Goal: Book appointment/travel/reservation

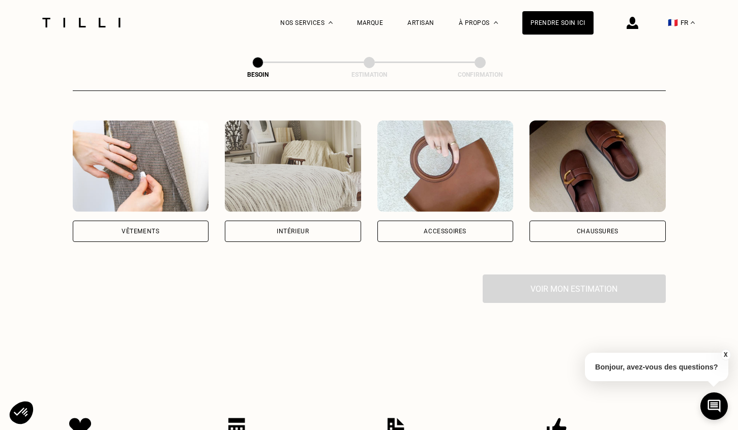
scroll to position [185, 0]
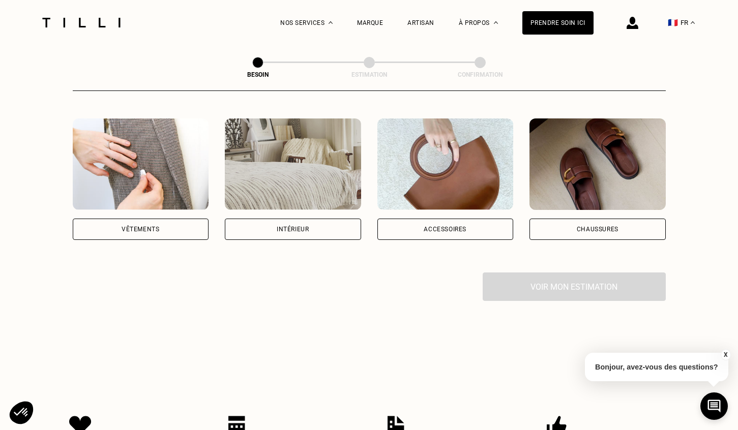
click at [176, 219] on div "Vêtements" at bounding box center [141, 229] width 136 height 21
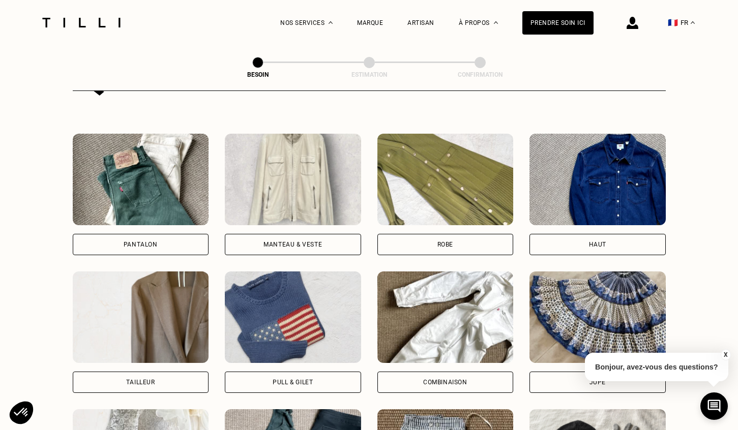
scroll to position [454, 0]
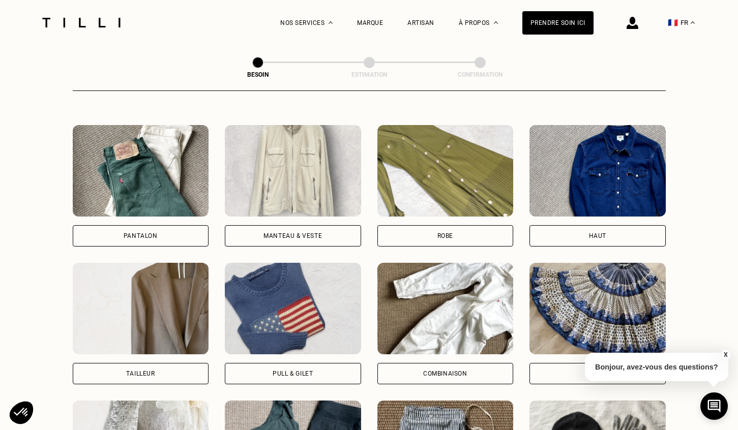
click at [184, 225] on div "Pantalon" at bounding box center [141, 235] width 136 height 21
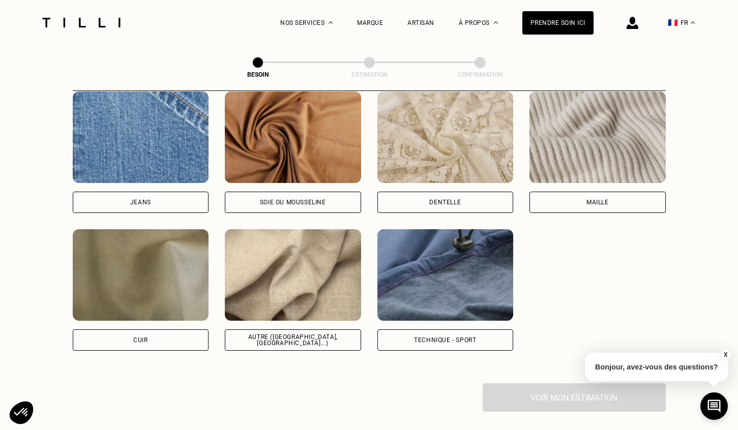
scroll to position [1108, 0]
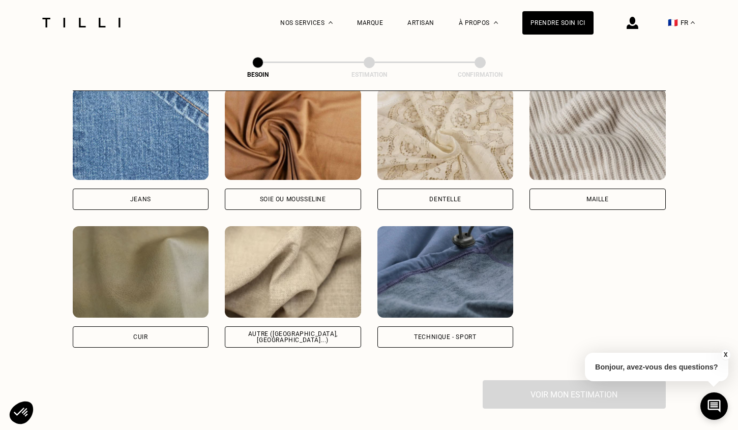
click at [324, 326] on div "Autre ([GEOGRAPHIC_DATA], [GEOGRAPHIC_DATA]...)" at bounding box center [293, 336] width 136 height 21
select select "FR"
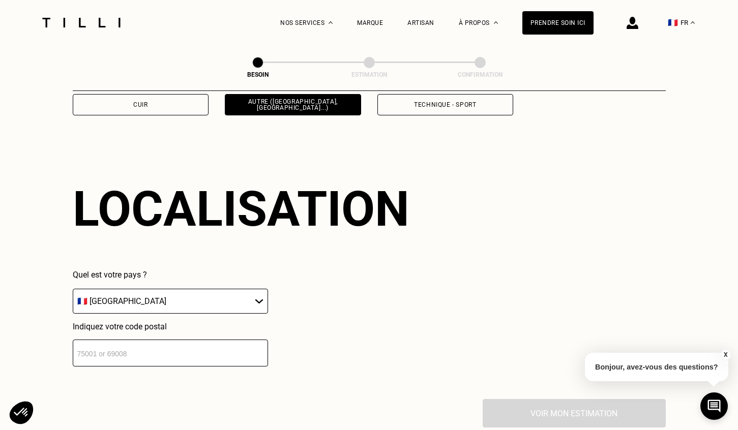
scroll to position [1363, 0]
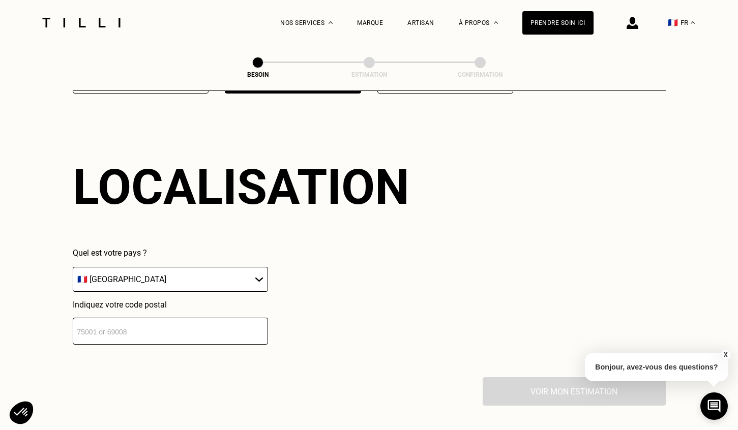
click at [210, 330] on input "number" at bounding box center [170, 331] width 195 height 27
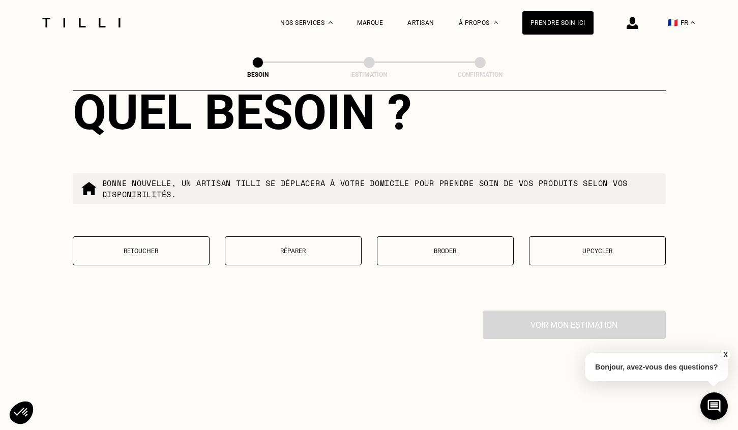
scroll to position [1672, 0]
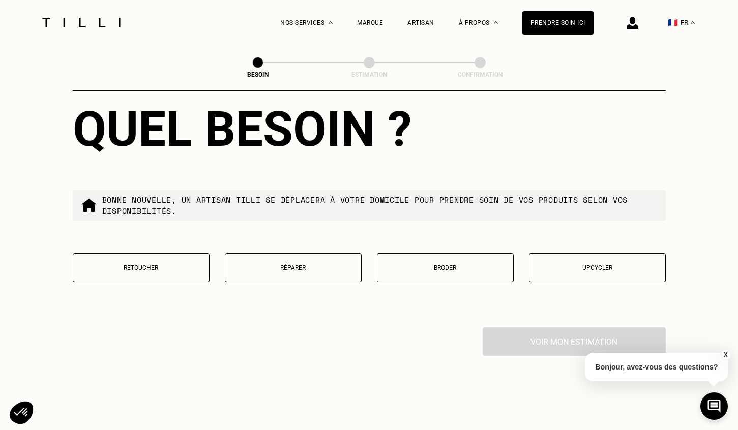
type input "92130"
click at [153, 264] on p "Retoucher" at bounding box center [141, 267] width 126 height 7
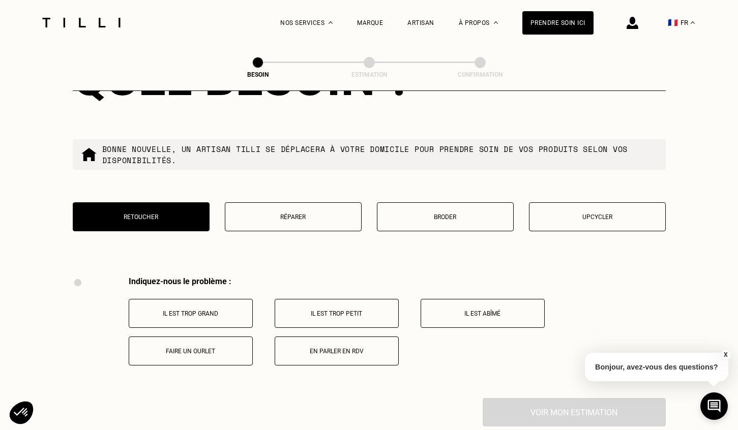
scroll to position [1715, 0]
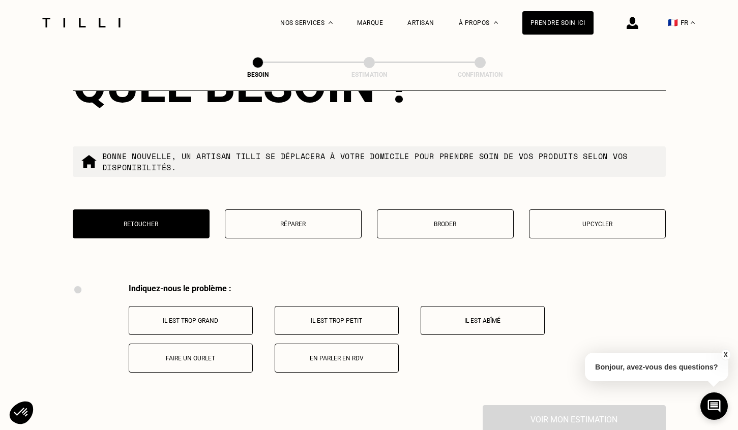
click at [341, 221] on p "Réparer" at bounding box center [293, 224] width 126 height 7
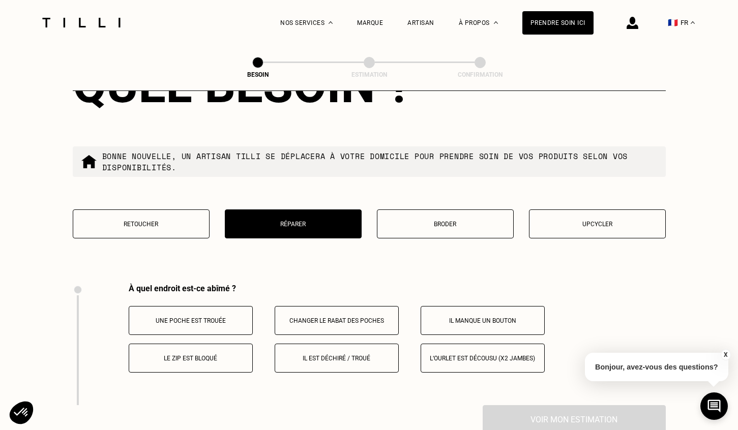
scroll to position [1877, 0]
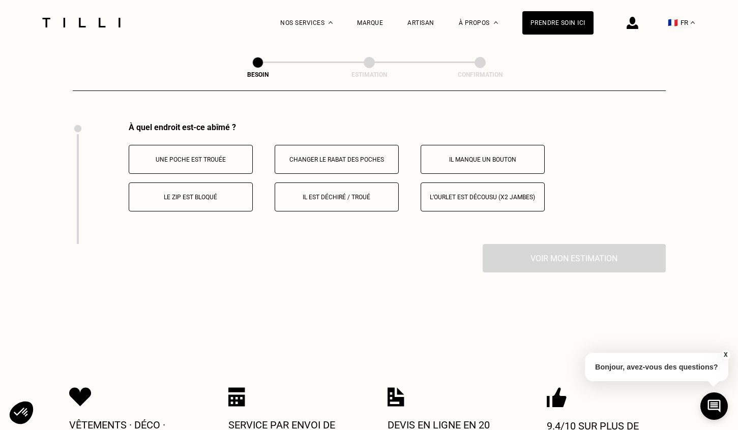
click at [224, 194] on p "Le zip est bloqué" at bounding box center [190, 197] width 113 height 7
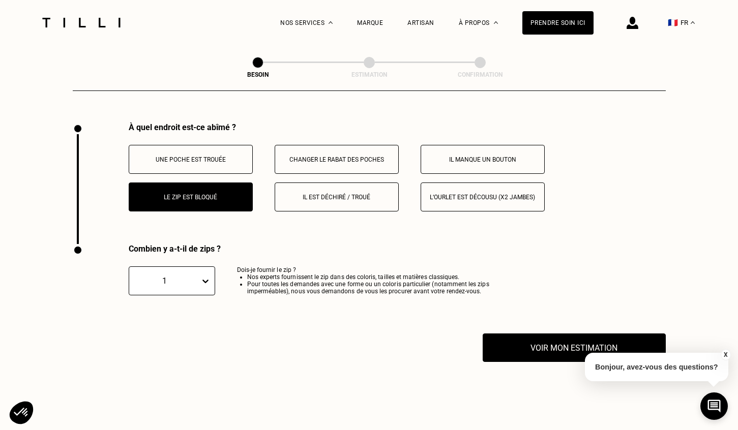
scroll to position [1998, 0]
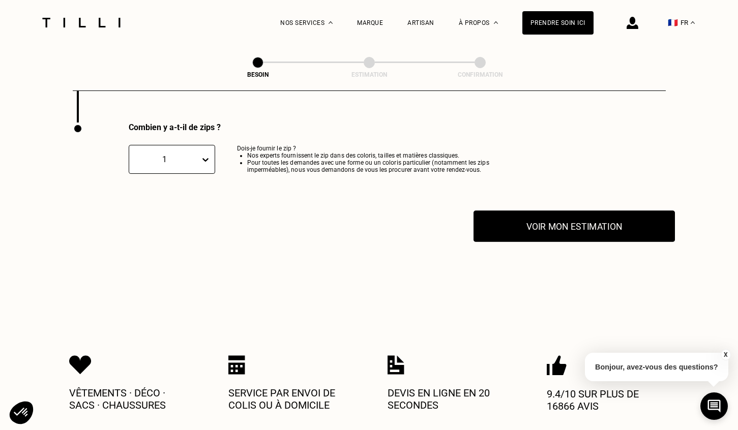
click at [533, 213] on button "Voir mon estimation" at bounding box center [573, 226] width 201 height 32
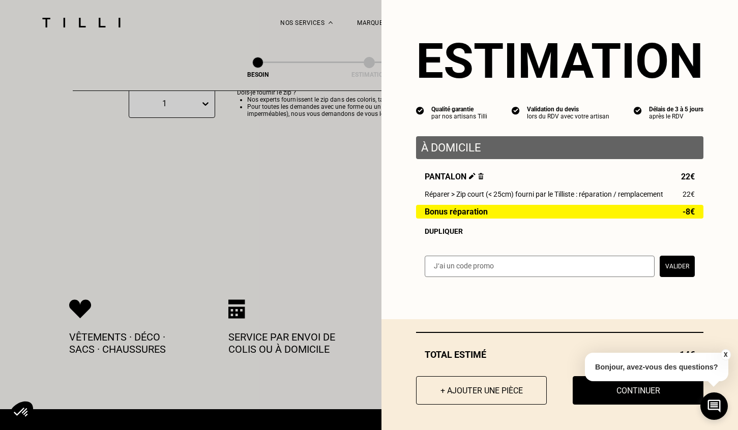
scroll to position [2056, 0]
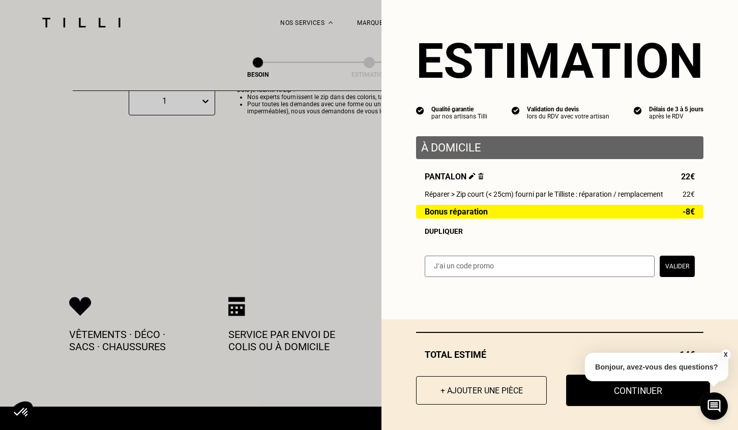
click at [609, 399] on button "Continuer" at bounding box center [638, 391] width 144 height 32
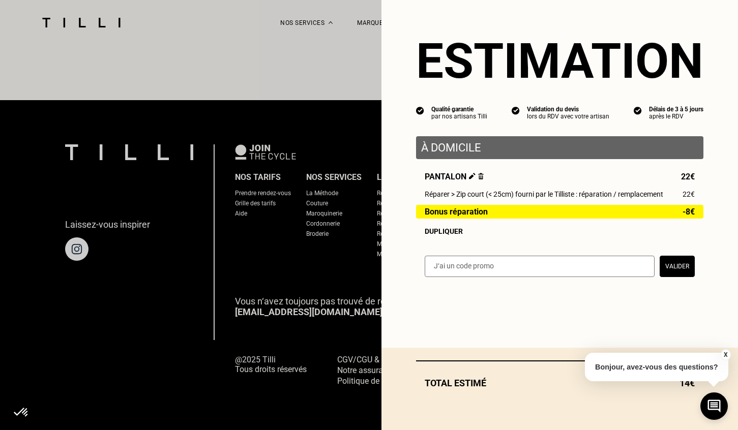
scroll to position [598, 0]
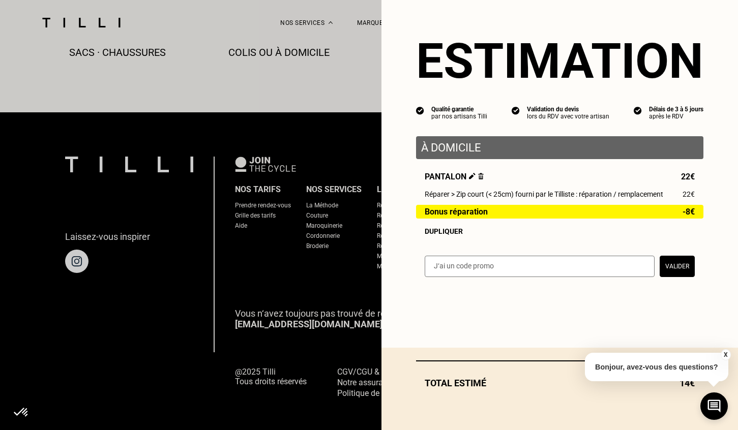
select select "FR"
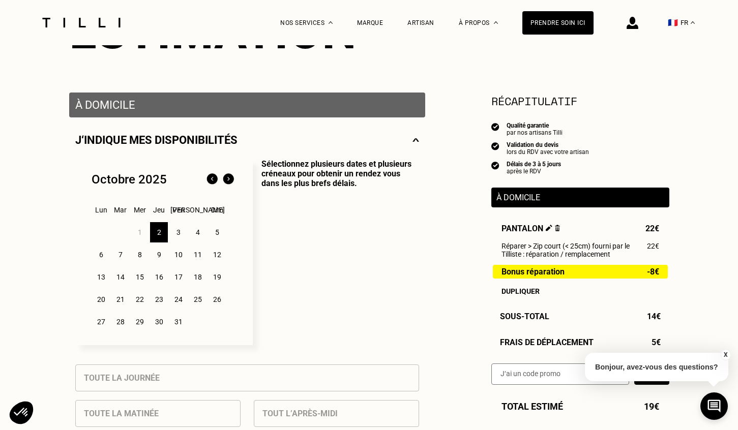
scroll to position [206, 0]
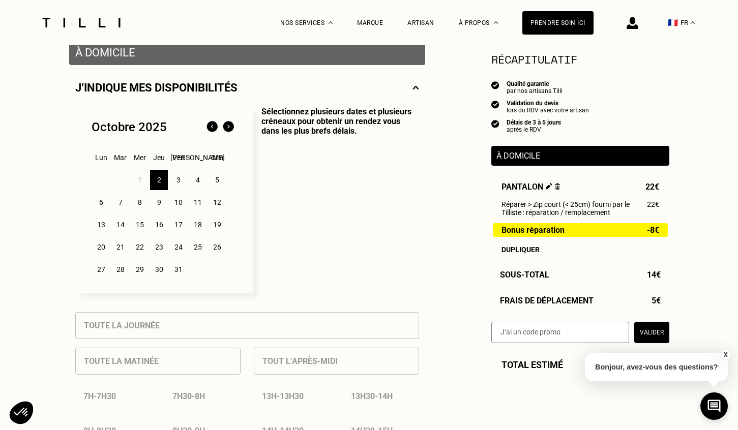
click at [161, 184] on div "2" at bounding box center [159, 180] width 18 height 20
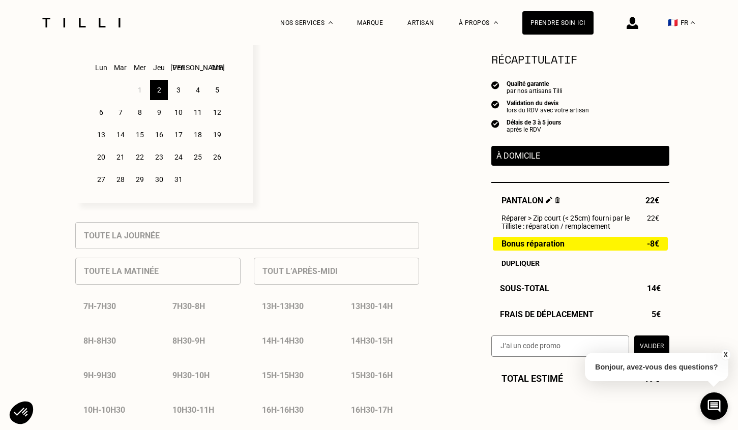
scroll to position [294, 0]
click at [178, 89] on div "3" at bounding box center [178, 92] width 18 height 20
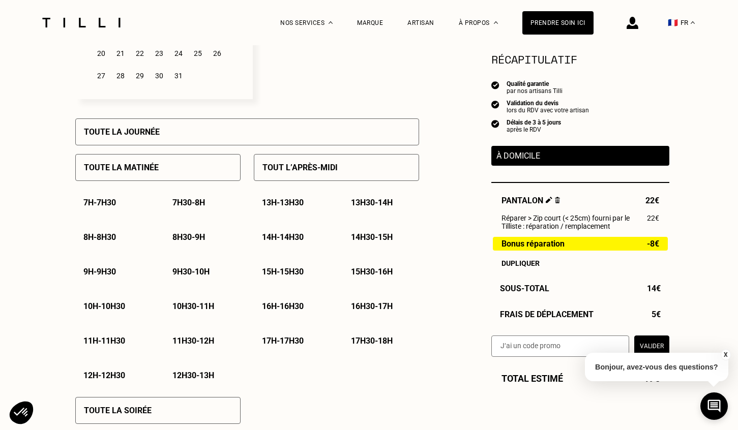
scroll to position [402, 0]
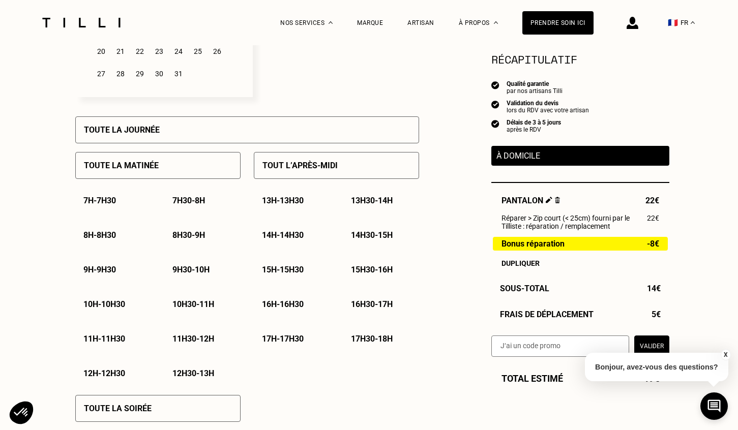
click at [358, 202] on p "13h30 - 14h" at bounding box center [372, 201] width 42 height 10
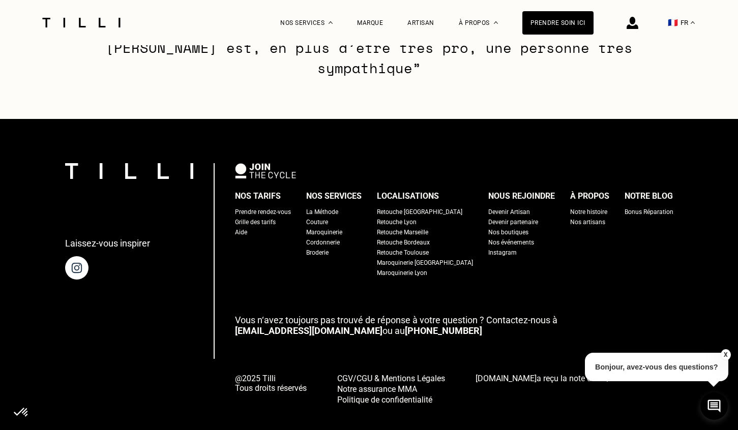
scroll to position [1594, 0]
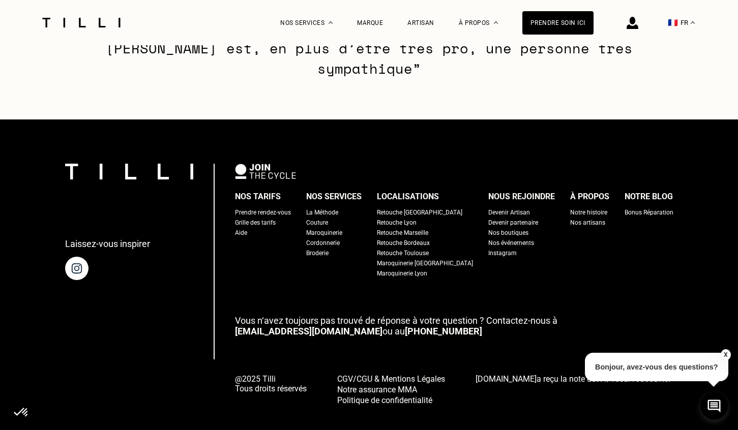
click at [728, 356] on button "X" at bounding box center [725, 354] width 10 height 11
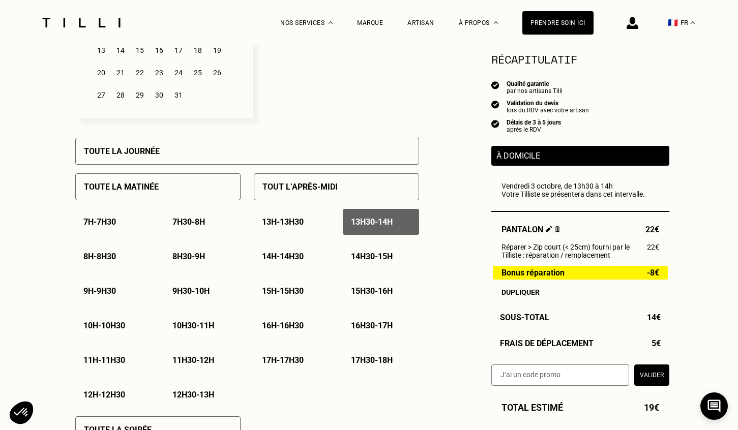
scroll to position [380, 0]
click at [304, 226] on p "13h - 13h30" at bounding box center [283, 222] width 42 height 10
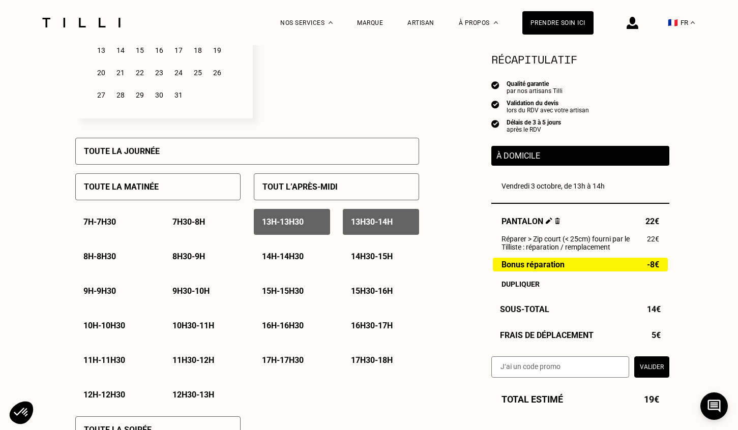
click at [274, 261] on div "14h - 14h30" at bounding box center [292, 257] width 76 height 26
click at [282, 285] on div "15h - 15h30" at bounding box center [292, 291] width 76 height 26
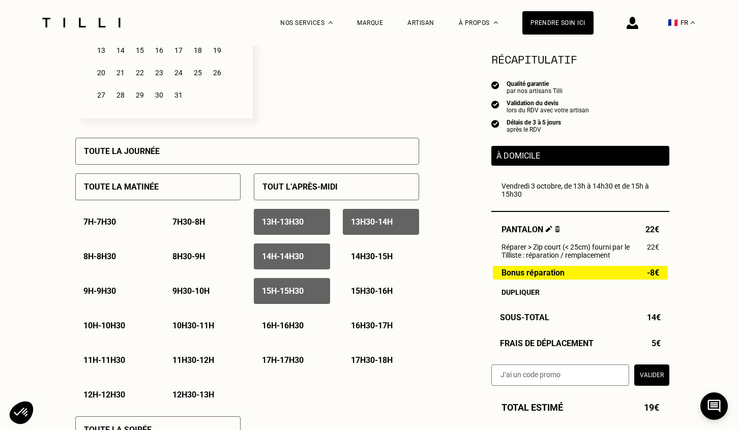
click at [368, 255] on p "14h30 - 15h" at bounding box center [372, 257] width 42 height 10
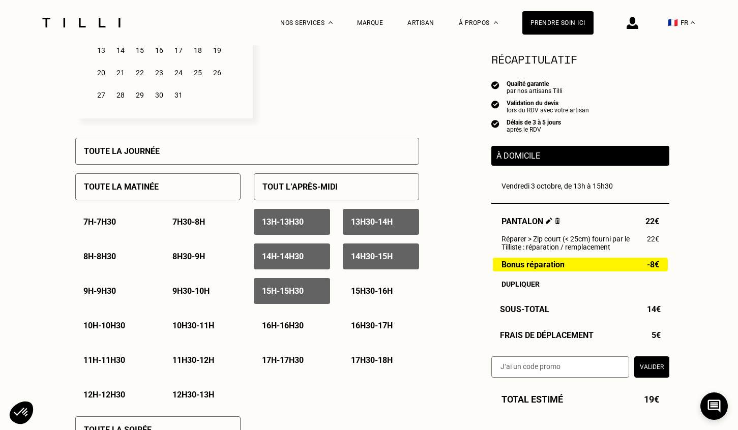
click at [368, 298] on div "15h30 - 16h" at bounding box center [381, 291] width 76 height 26
click at [304, 220] on p "13h - 13h30" at bounding box center [283, 222] width 42 height 10
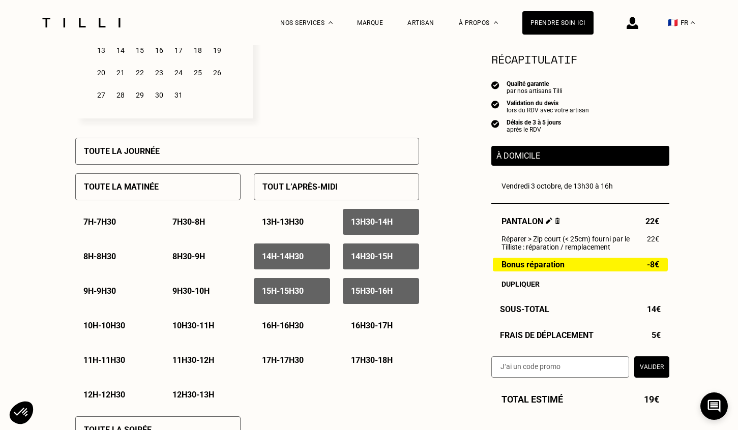
click at [295, 328] on p "16h - 16h30" at bounding box center [283, 326] width 42 height 10
click at [352, 324] on p "16h30 - 17h" at bounding box center [372, 326] width 42 height 10
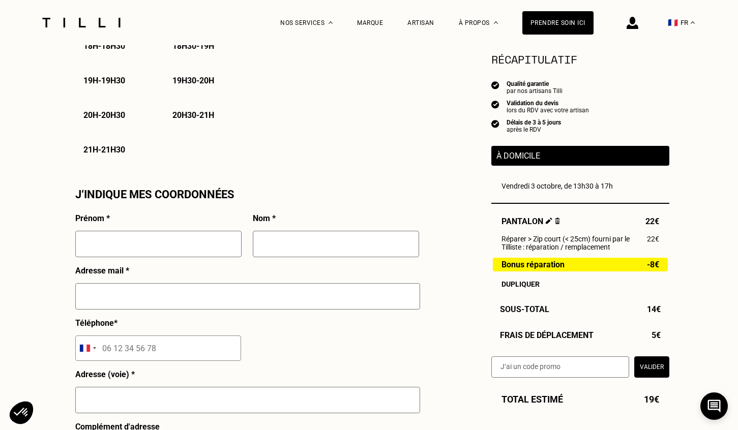
scroll to position [826, 0]
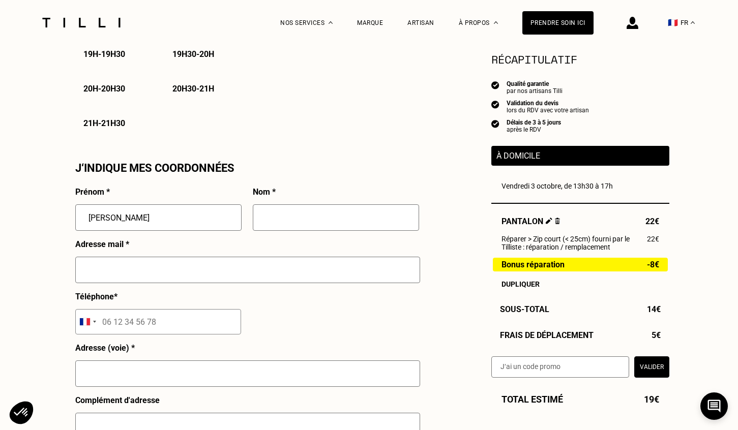
type input "[PERSON_NAME]"
type input "Pinzelli"
type input "[EMAIL_ADDRESS][DOMAIN_NAME]"
type input "07 71 21 46 18"
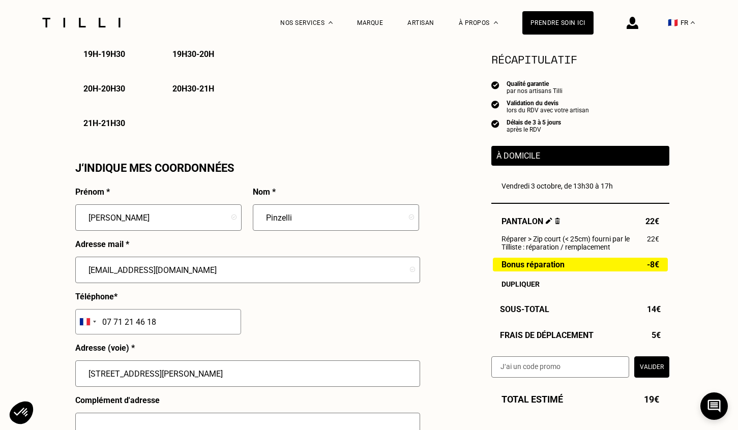
type input "[STREET_ADDRESS][PERSON_NAME]"
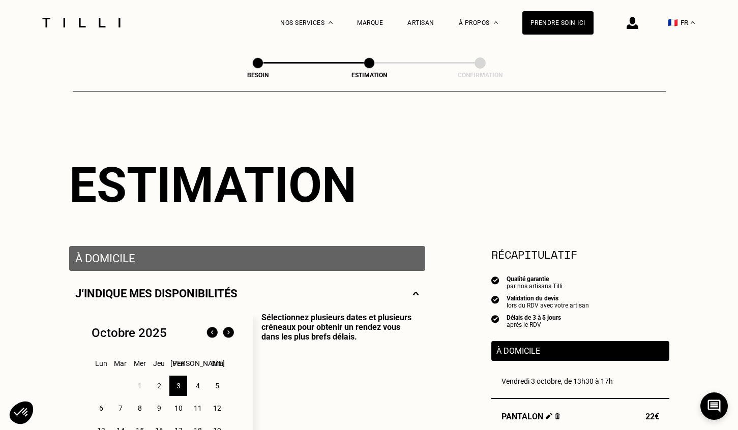
scroll to position [0, 0]
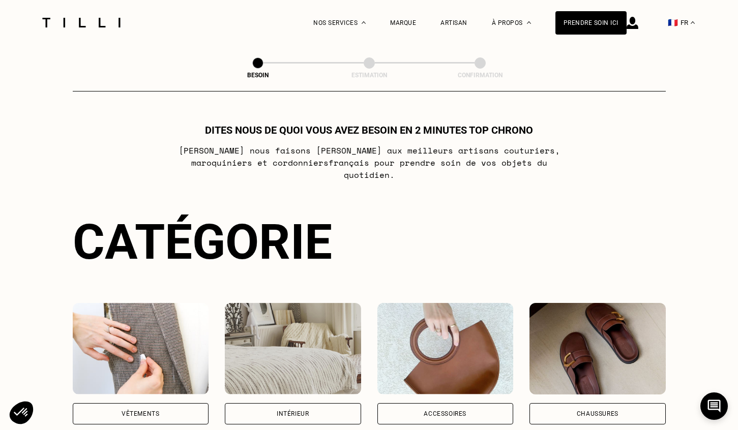
scroll to position [598, 0]
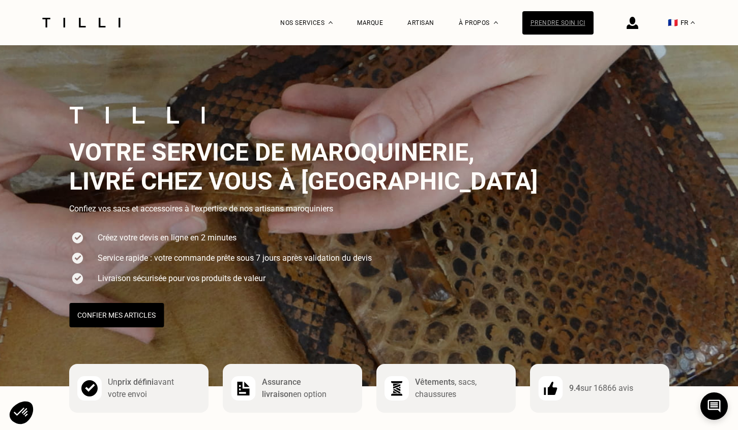
click at [551, 23] on div "Prendre soin ici" at bounding box center [557, 22] width 71 height 23
